Goal: Task Accomplishment & Management: Manage account settings

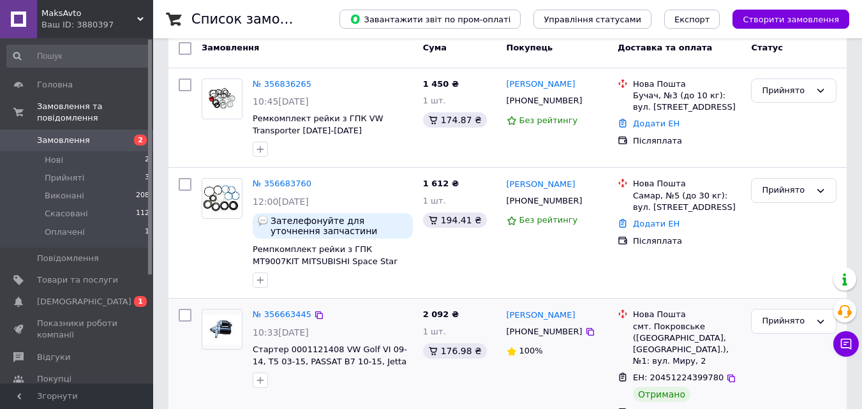
scroll to position [128, 0]
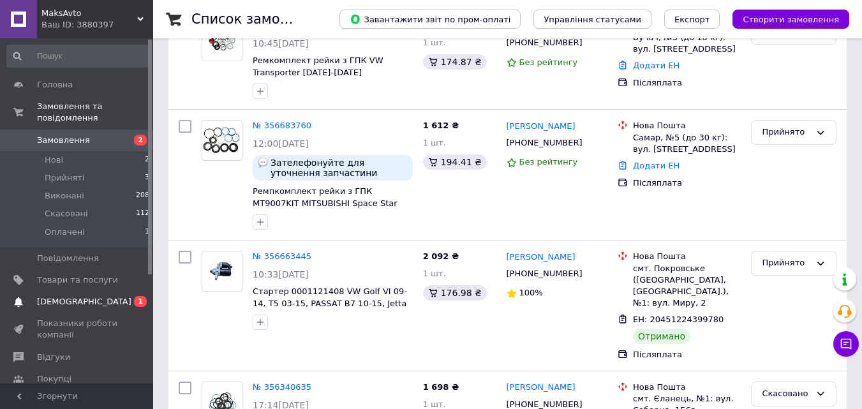
click at [106, 296] on span "[DEMOGRAPHIC_DATA]" at bounding box center [77, 301] width 81 height 11
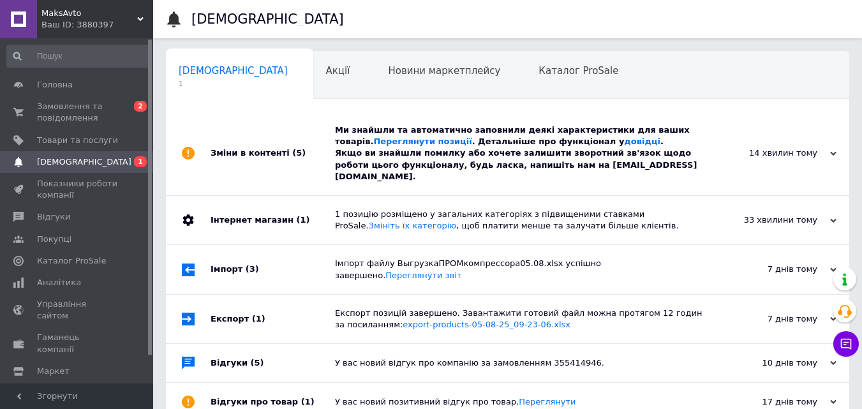
click at [674, 150] on div "Ми знайшли та автоматично заповнили деякі характеристики для ваших товарів. Пер…" at bounding box center [522, 153] width 374 height 58
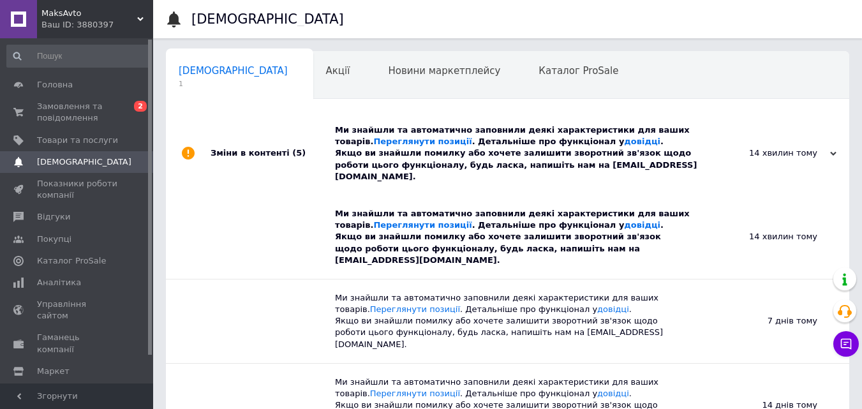
click at [674, 150] on div "Ми знайшли та автоматично заповнили деякі характеристики для ваших товарів. Пер…" at bounding box center [522, 153] width 374 height 58
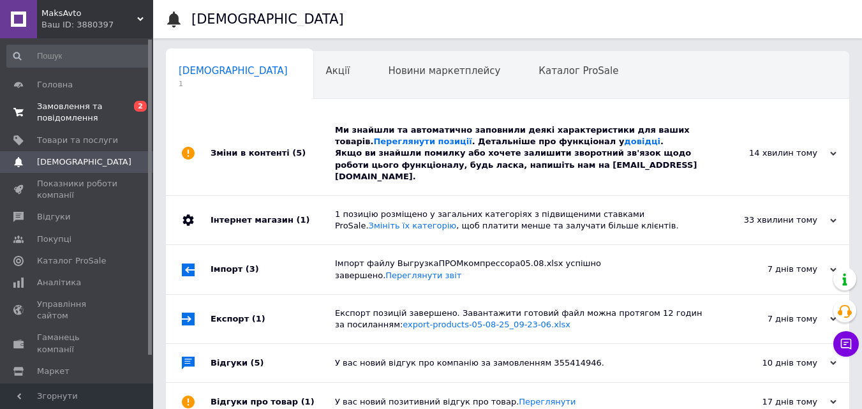
click at [85, 120] on span "Замовлення та повідомлення" at bounding box center [77, 112] width 81 height 23
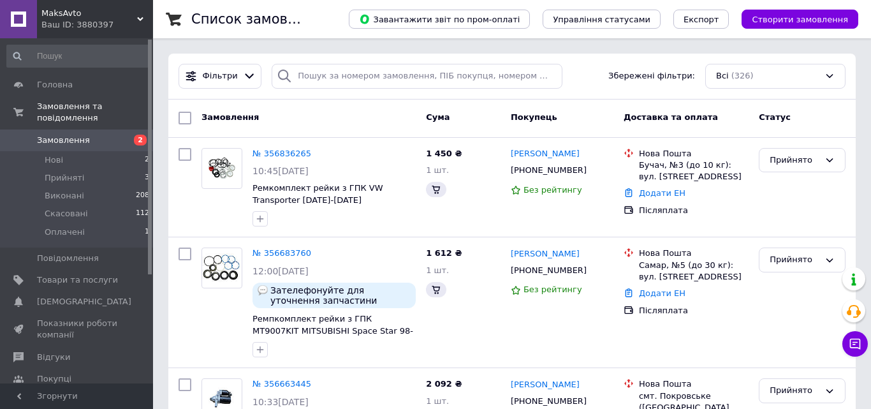
click at [327, 113] on div "Замовлення" at bounding box center [308, 118] width 225 height 23
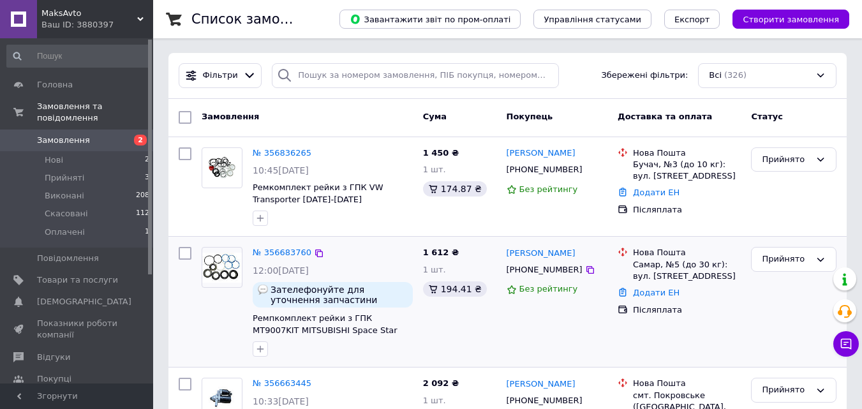
scroll to position [191, 0]
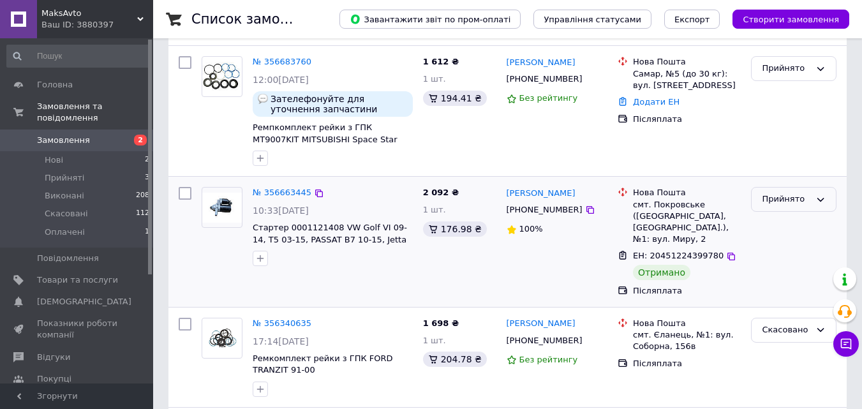
click at [799, 197] on div "Прийнято" at bounding box center [786, 199] width 48 height 13
click at [782, 221] on li "Виконано" at bounding box center [793, 226] width 84 height 24
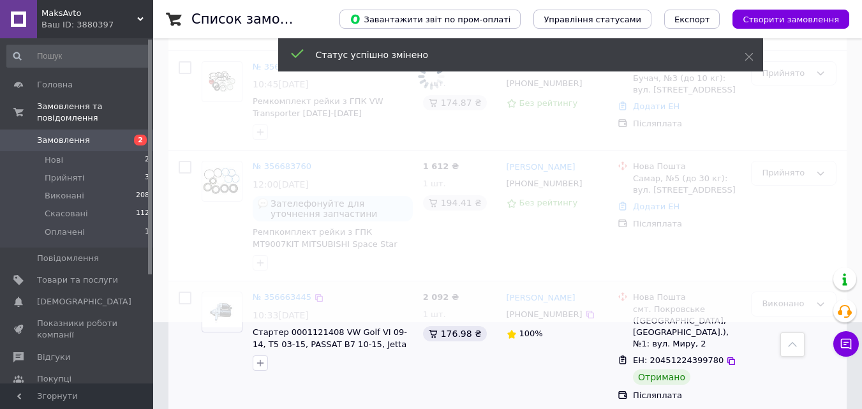
scroll to position [64, 0]
